Goal: Task Accomplishment & Management: Complete application form

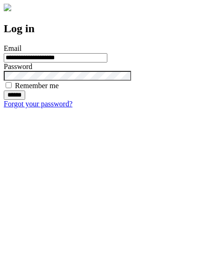
type input "**********"
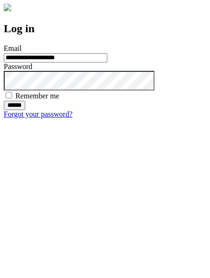
click at [25, 110] on input "******" at bounding box center [14, 105] width 21 height 9
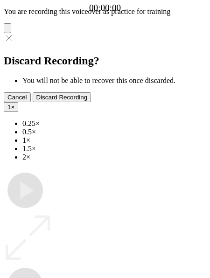
type input "**********"
